Goal: Communication & Community: Answer question/provide support

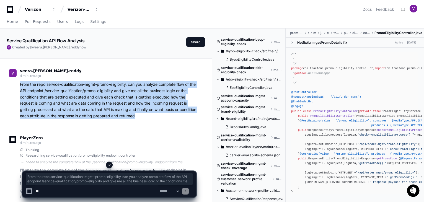
drag, startPoint x: 155, startPoint y: 119, endPoint x: 20, endPoint y: 86, distance: 139.3
click at [20, 86] on p "From the repo service-qualification-mgmt-promo-eligibility, can you analyze com…" at bounding box center [108, 100] width 176 height 38
copy p "From the repo service-qualification-mgmt-promo-eligibility, can you analyze com…"
click at [98, 192] on textarea at bounding box center [97, 191] width 124 height 12
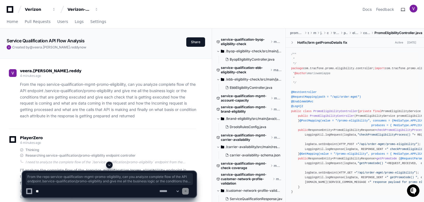
paste textarea "**********"
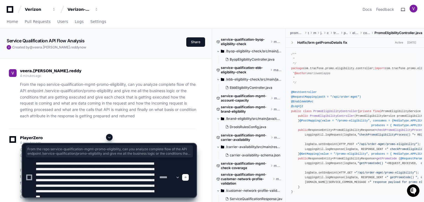
type textarea "**********"
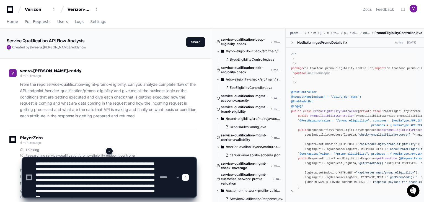
click at [187, 178] on span at bounding box center [185, 177] width 3 height 3
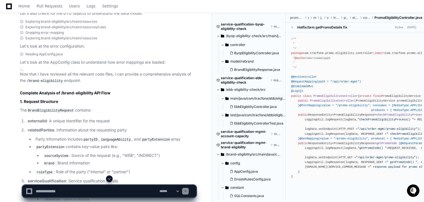
scroll to position [2088, 0]
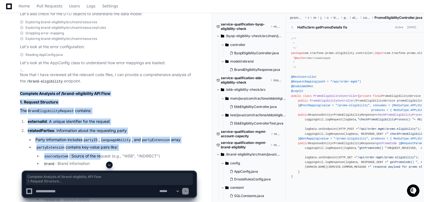
drag, startPoint x: 20, startPoint y: 81, endPoint x: 98, endPoint y: 140, distance: 97.2
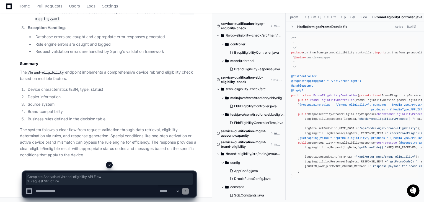
scroll to position [3444, 0]
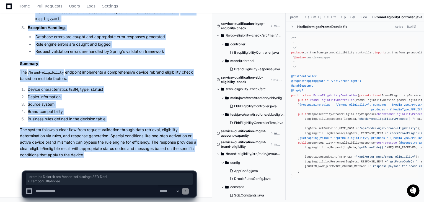
click at [100, 155] on p "The system follows a clear flow from request validation through data retrieval,…" at bounding box center [108, 143] width 176 height 32
copy article "Complete Analysis of /brand-eligibility API Flow 1. Request Structure The Brand…"
